Goal: Task Accomplishment & Management: Manage account settings

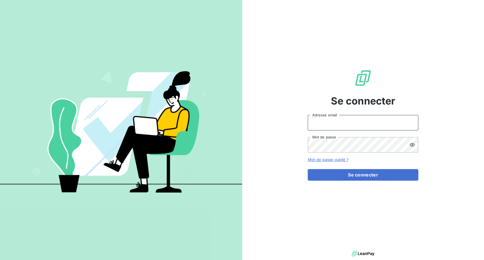
click at [352, 122] on input "Adresse email" at bounding box center [362, 122] width 110 height 15
drag, startPoint x: 327, startPoint y: 123, endPoint x: 348, endPoint y: 125, distance: 20.8
click at [348, 125] on input "admin@3dcelo" at bounding box center [362, 122] width 110 height 15
type input "admin@altecc"
click at [307, 169] on button "Se connecter" at bounding box center [362, 175] width 110 height 12
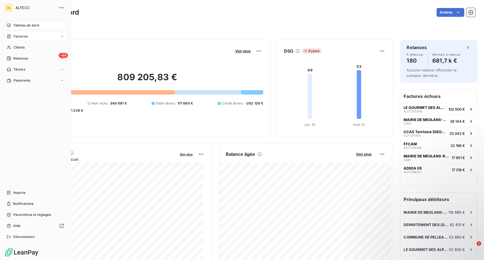
click at [26, 37] on span "Factures" at bounding box center [21, 36] width 14 height 5
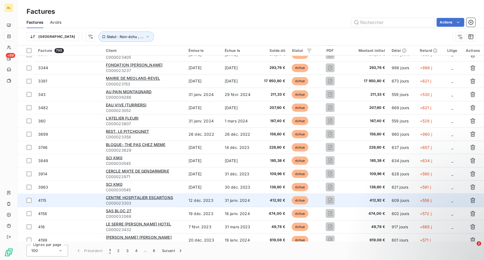
scroll to position [522, 0]
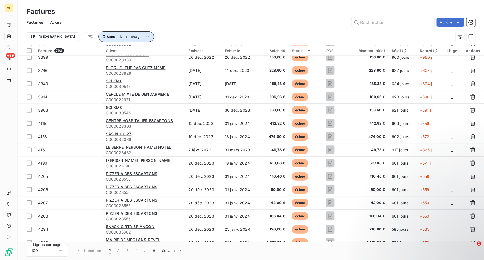
click at [116, 33] on button "Statut : Non-échu , ..." at bounding box center [126, 36] width 56 height 10
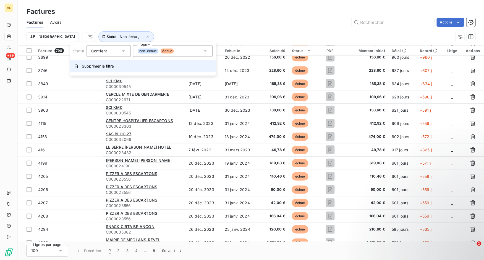
click at [112, 66] on span "Supprimer le filtre" at bounding box center [98, 67] width 32 height 6
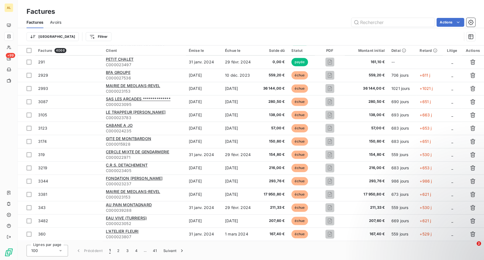
scroll to position [1140, 0]
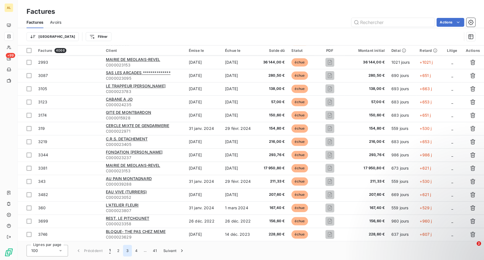
click at [130, 253] on button "3" at bounding box center [127, 251] width 9 height 12
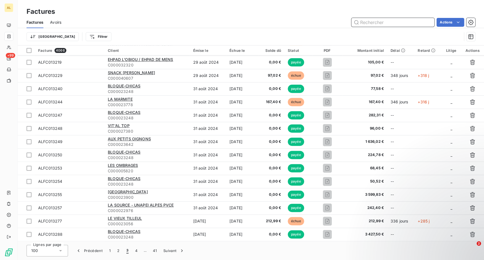
drag, startPoint x: 365, startPoint y: 20, endPoint x: 367, endPoint y: 23, distance: 3.1
click at [365, 20] on input "text" at bounding box center [392, 22] width 83 height 9
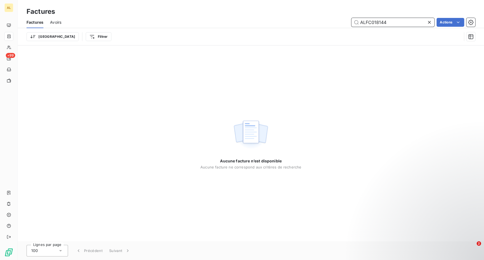
drag, startPoint x: 379, startPoint y: 23, endPoint x: 393, endPoint y: 24, distance: 14.7
click at [393, 24] on input "ALFC018144" at bounding box center [392, 22] width 83 height 9
type input "ALFC018242"
click at [430, 24] on icon at bounding box center [429, 23] width 6 height 6
